Goal: Complete application form

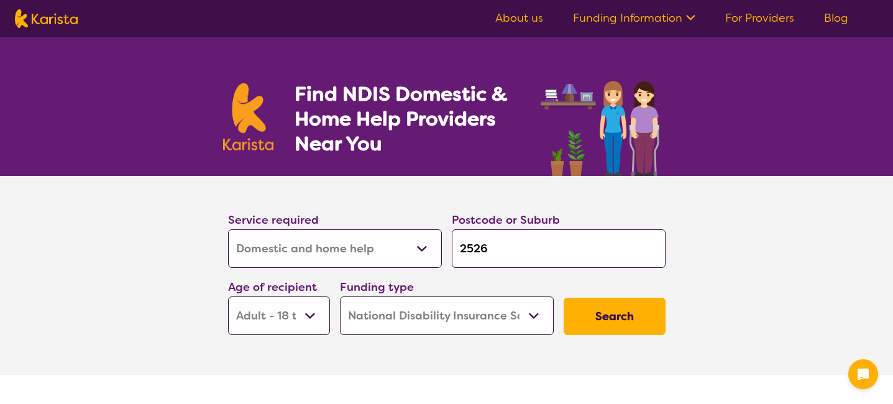
select select "Domestic and home help"
select select "AD"
select select "NDIS"
select select "Domestic and home help"
select select "AD"
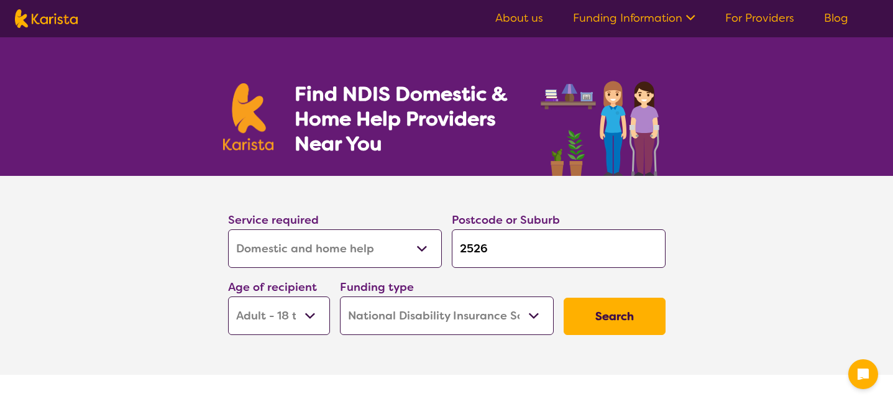
select select "NDIS"
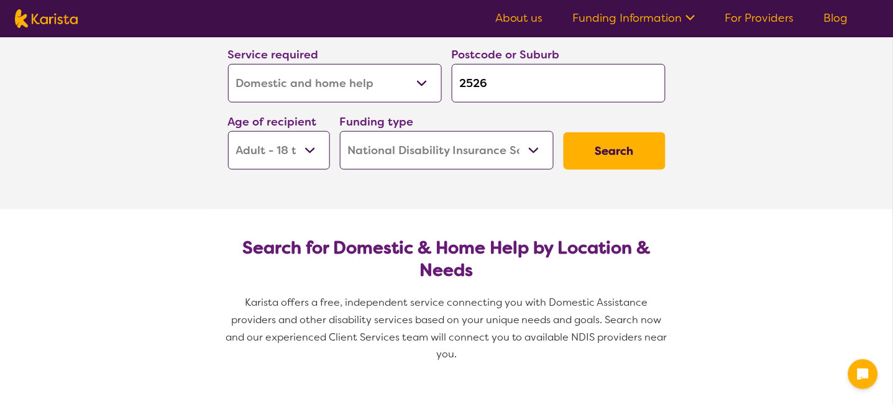
scroll to position [165, 0]
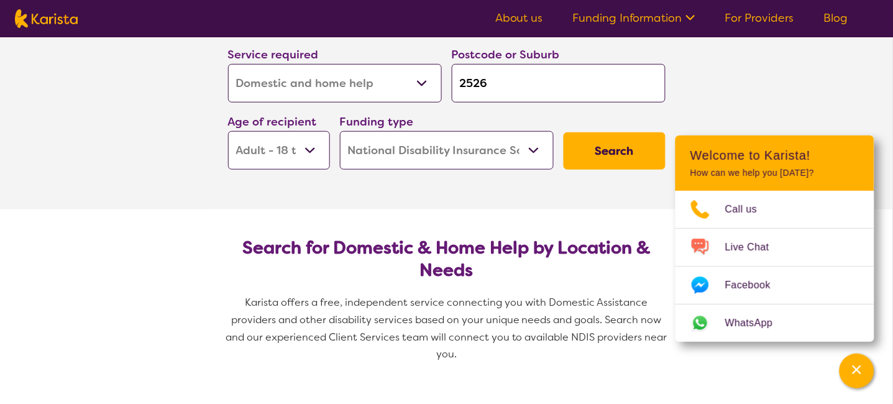
click at [619, 153] on button "Search" at bounding box center [615, 150] width 102 height 37
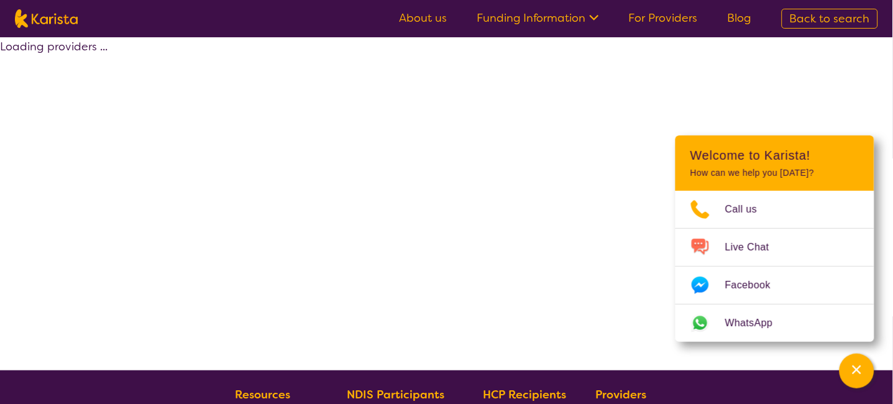
select select "NDIS"
select select "Domestic and home help"
select select "AD"
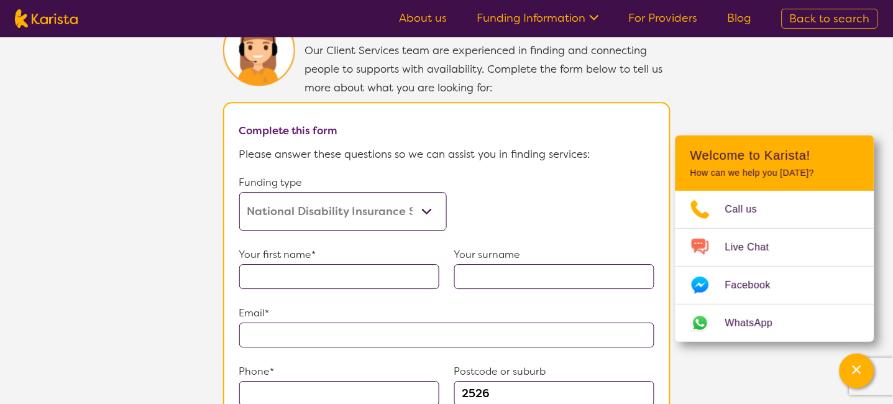
scroll to position [662, 0]
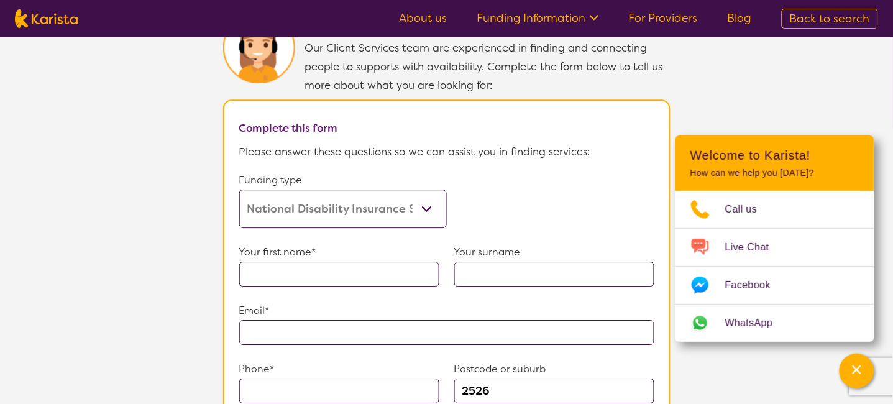
click at [287, 270] on input "text" at bounding box center [339, 274] width 200 height 25
type input "[PERSON_NAME]"
click at [479, 263] on input "text" at bounding box center [554, 274] width 200 height 25
type input "[PERSON_NAME]"
click at [319, 331] on input "text" at bounding box center [446, 332] width 415 height 25
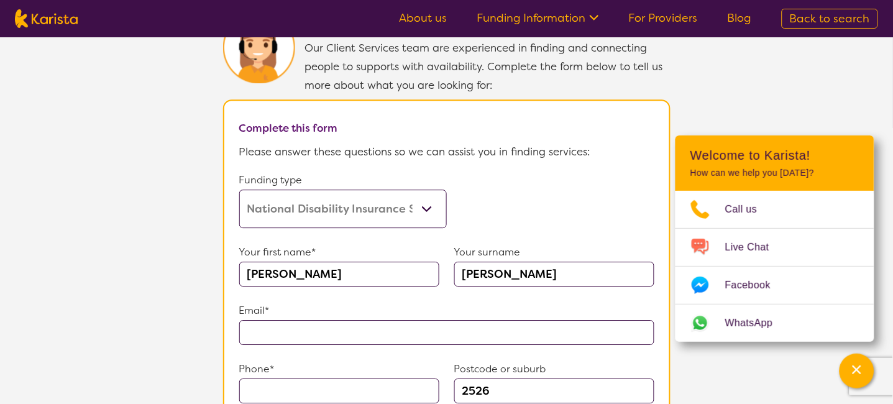
type input "**********"
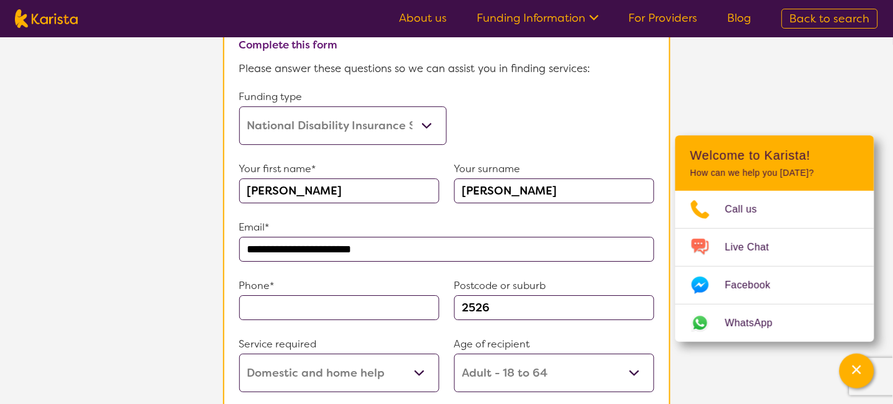
click at [295, 298] on input "text" at bounding box center [339, 307] width 200 height 25
click at [337, 301] on input "text" at bounding box center [339, 307] width 200 height 25
type input "0424707538"
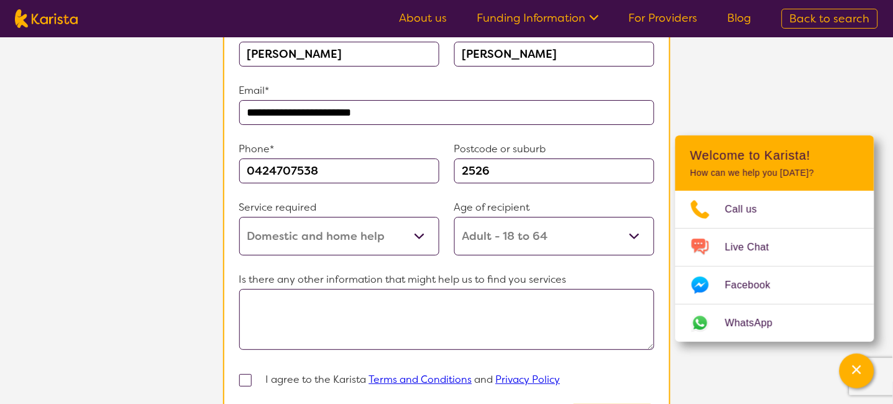
scroll to position [911, 0]
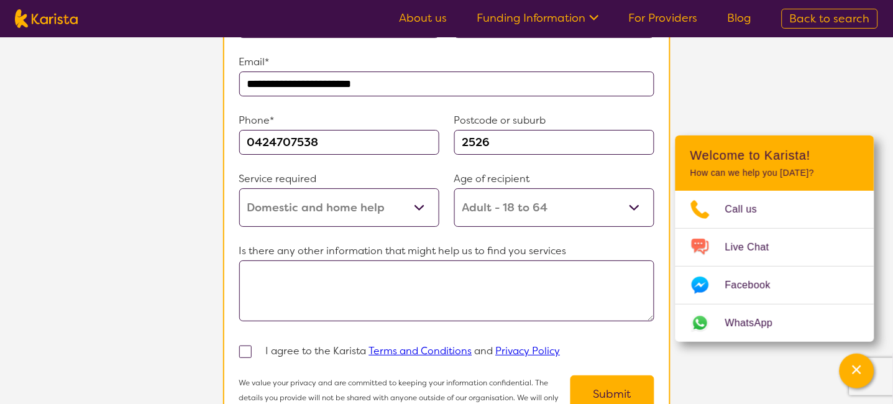
click at [280, 266] on textarea at bounding box center [446, 290] width 415 height 61
type textarea "thoroug clean including oven"
click at [240, 347] on span at bounding box center [245, 351] width 12 height 12
click at [258, 347] on input "checkbox" at bounding box center [262, 351] width 8 height 8
checkbox input "true"
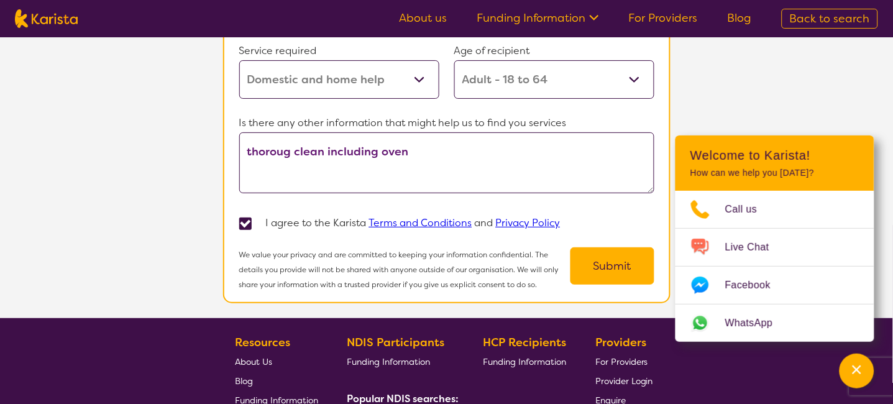
scroll to position [1077, 0]
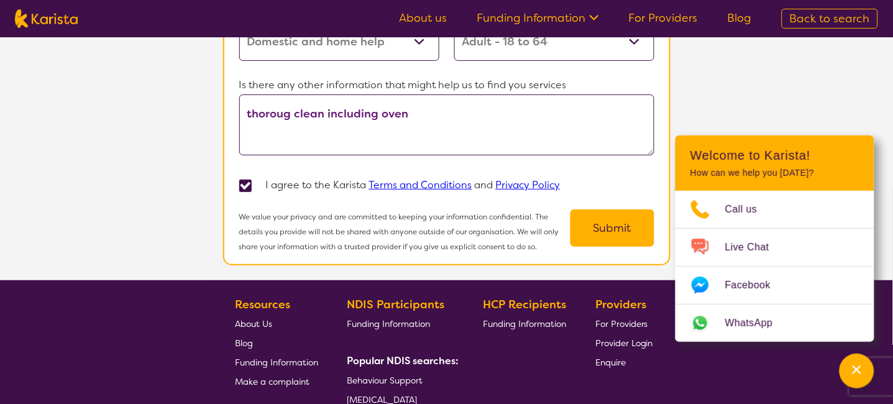
click at [618, 217] on button "Submit" at bounding box center [612, 227] width 84 height 37
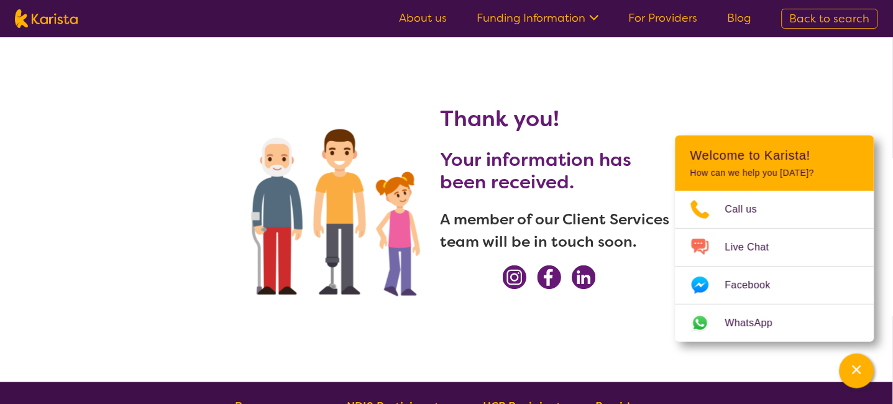
scroll to position [0, 0]
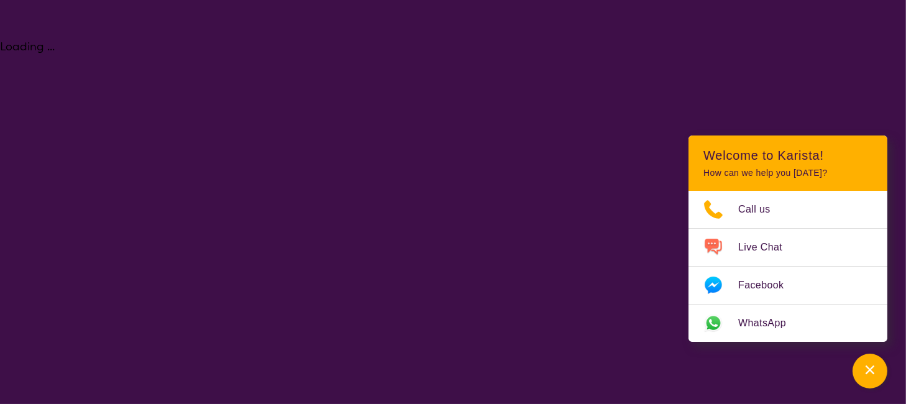
select select "Domestic and home help"
select select "AD"
select select "NDIS"
select select "Domestic and home help"
select select "AD"
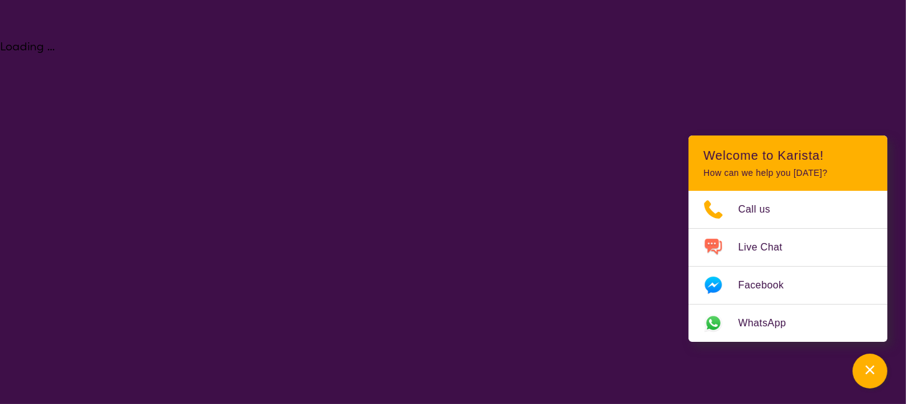
select select "NDIS"
